Goal: Task Accomplishment & Management: Manage account settings

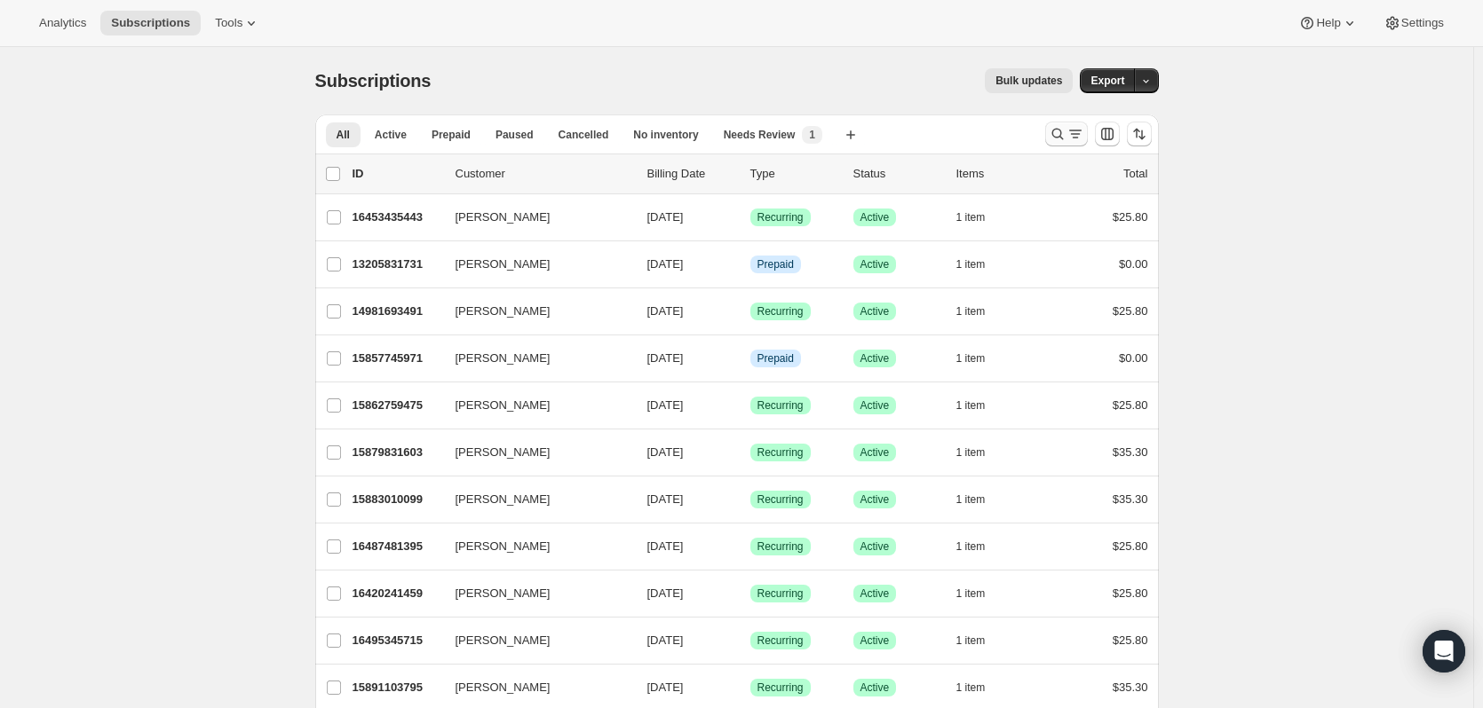
click at [1073, 130] on icon "Search and filter results" at bounding box center [1075, 134] width 18 height 18
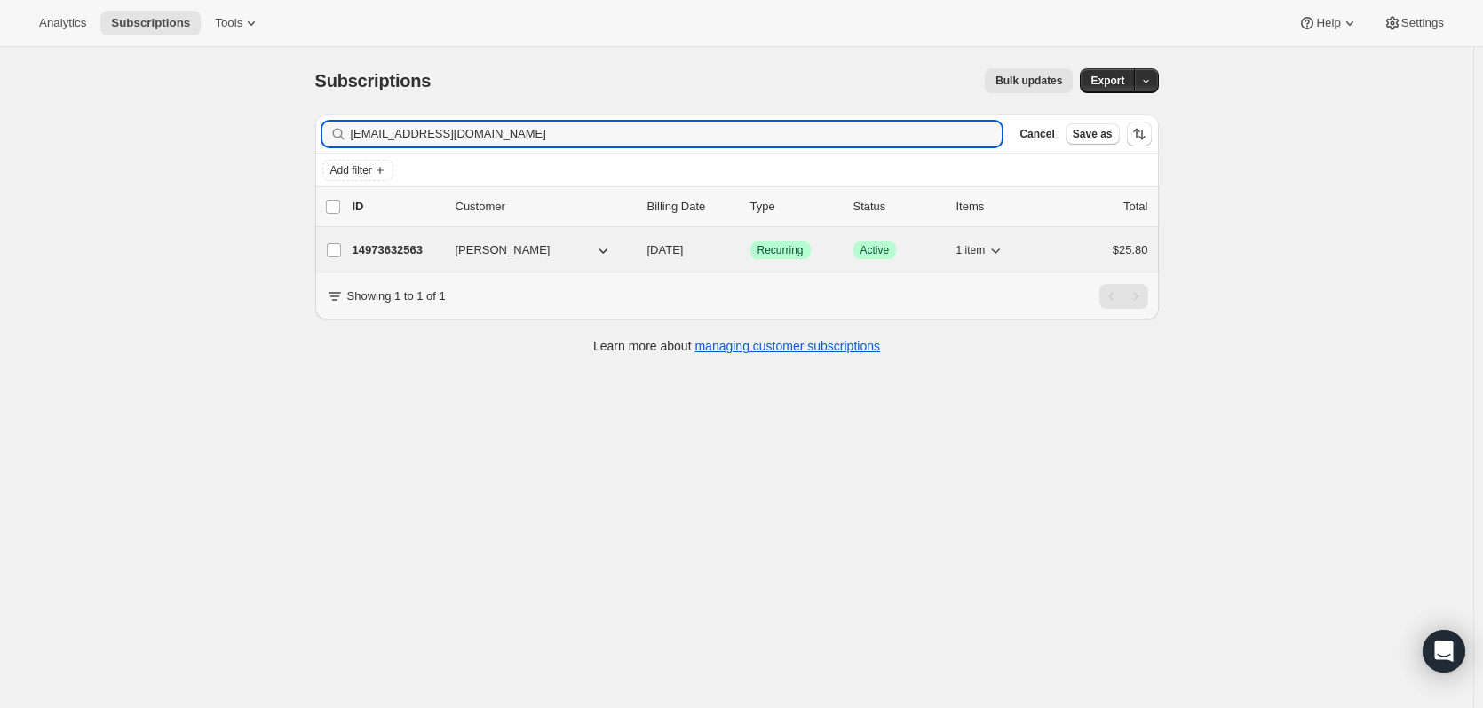
type input "[EMAIL_ADDRESS][DOMAIN_NAME]"
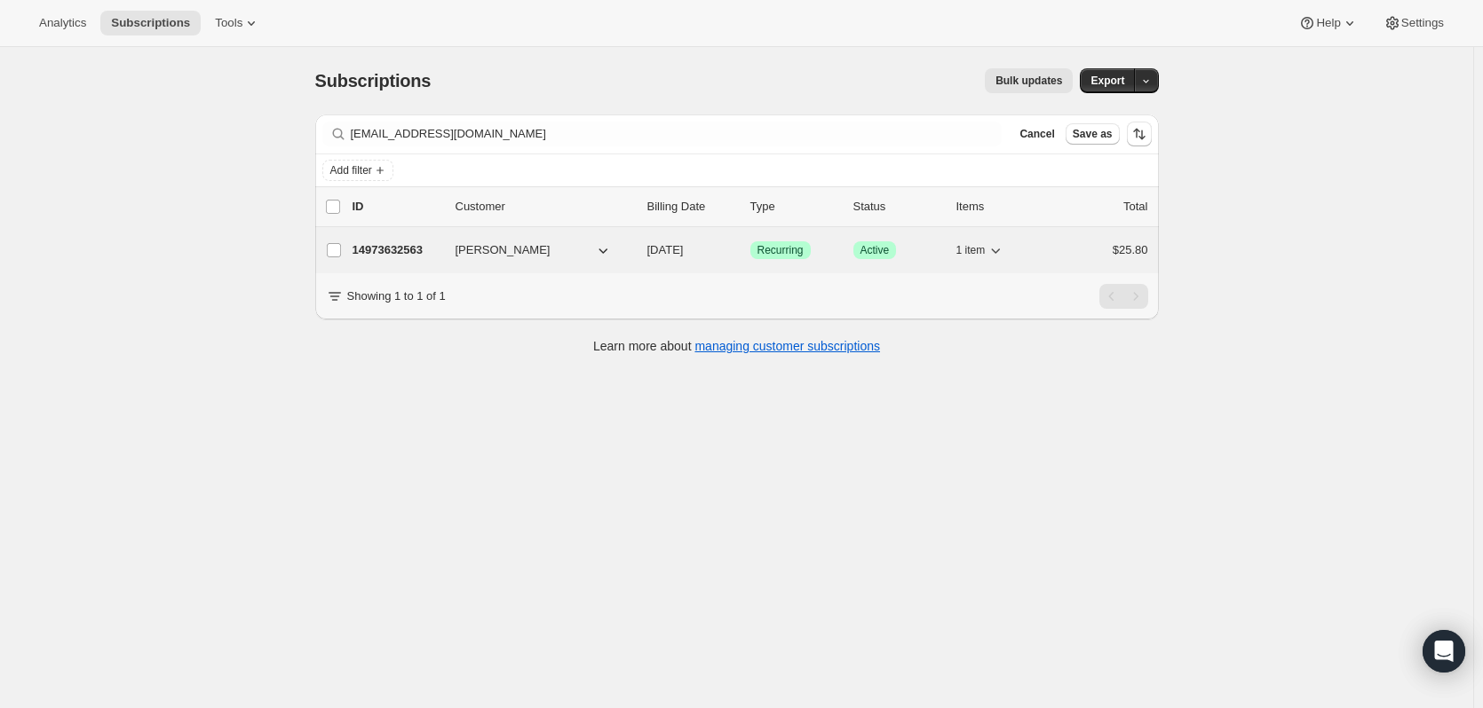
click at [504, 246] on span "[PERSON_NAME]" at bounding box center [502, 250] width 95 height 18
click at [395, 246] on p "14973632563" at bounding box center [396, 250] width 89 height 18
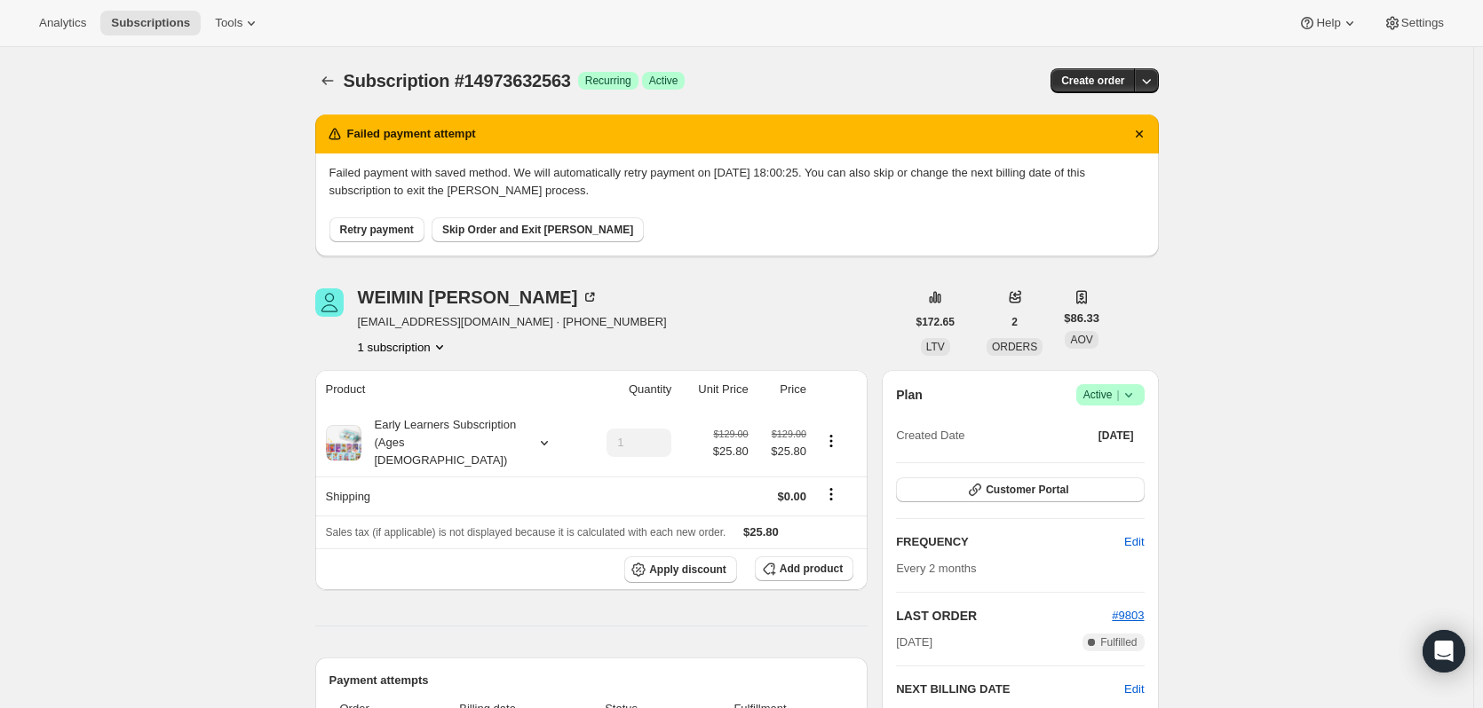
click at [1135, 392] on icon at bounding box center [1129, 395] width 18 height 18
click at [1104, 460] on span "Cancel subscription" at bounding box center [1115, 460] width 100 height 13
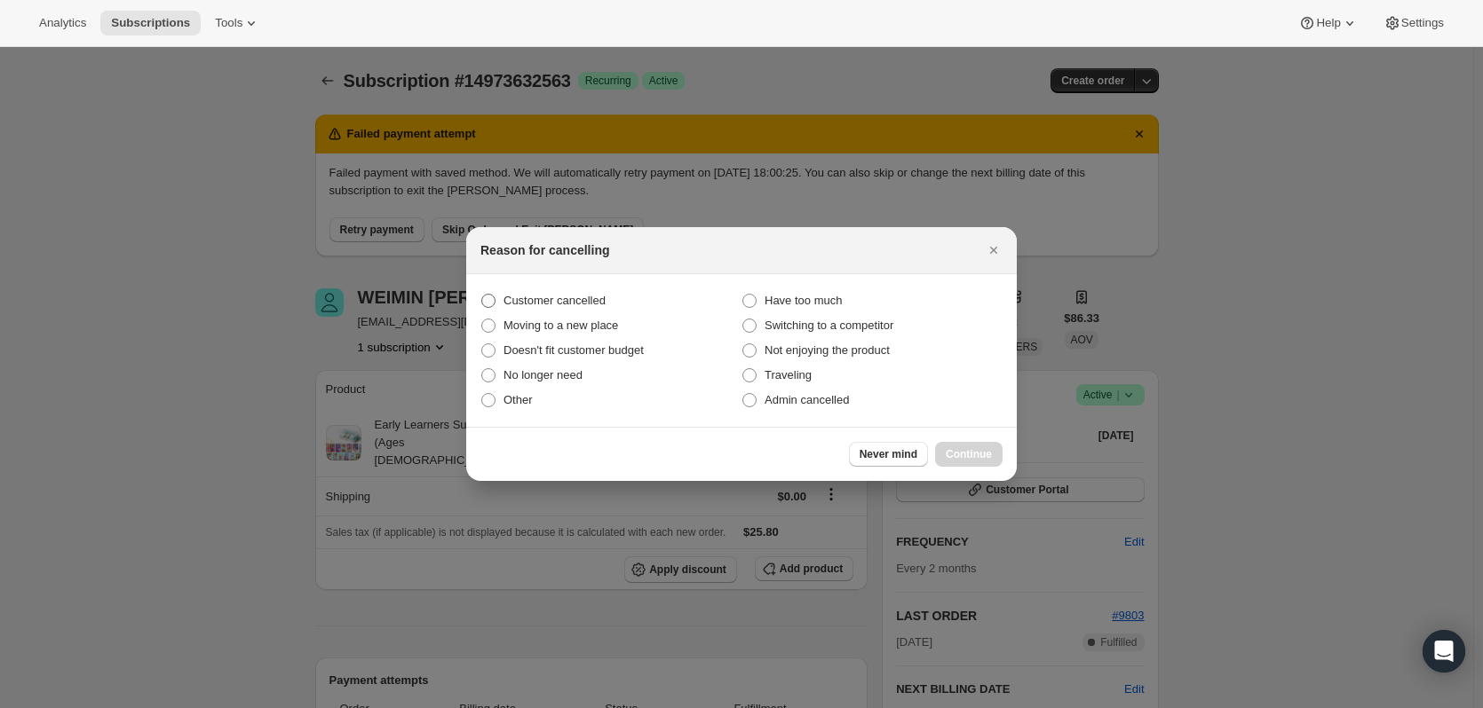
click at [530, 304] on span "Customer cancelled" at bounding box center [554, 300] width 102 height 13
click at [482, 295] on input "Customer cancelled" at bounding box center [481, 294] width 1 height 1
radio input "true"
click at [968, 452] on span "Continue" at bounding box center [969, 454] width 46 height 14
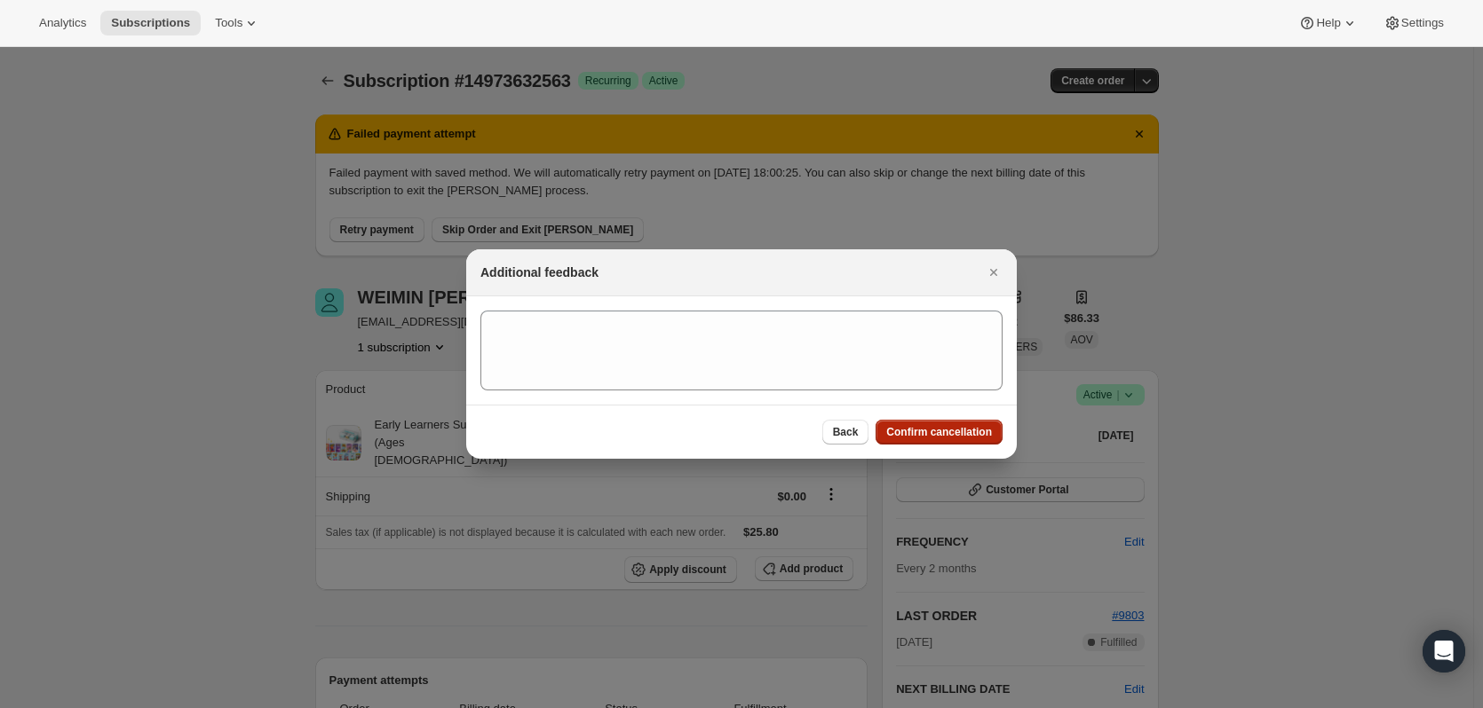
click at [970, 439] on span "Confirm cancellation" at bounding box center [939, 432] width 106 height 14
